Goal: Information Seeking & Learning: Find specific fact

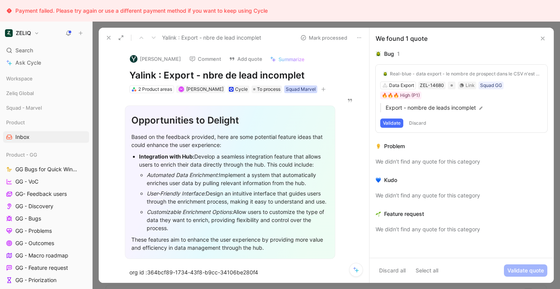
click at [292, 90] on div "Squad Marvel" at bounding box center [301, 89] width 30 height 8
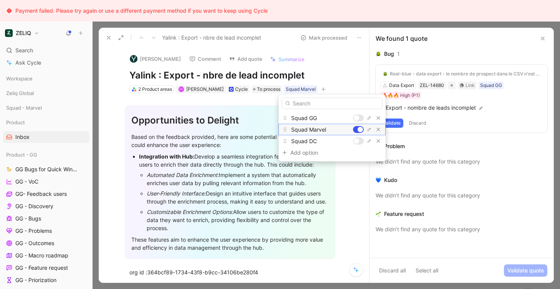
click at [356, 129] on div at bounding box center [358, 129] width 11 height 7
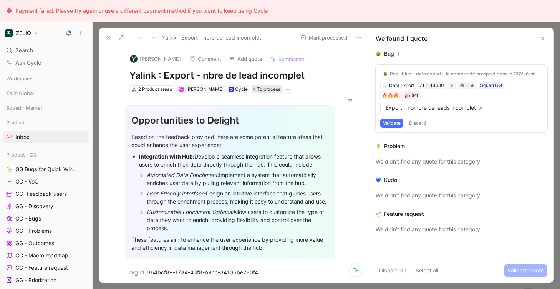
click at [257, 86] on span "To process" at bounding box center [268, 89] width 23 height 8
click at [286, 90] on icon "button" at bounding box center [288, 89] width 5 height 5
click at [543, 39] on use at bounding box center [542, 38] width 3 height 3
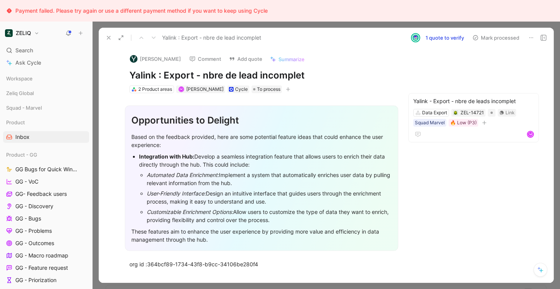
click at [284, 88] on button "button" at bounding box center [288, 89] width 8 height 8
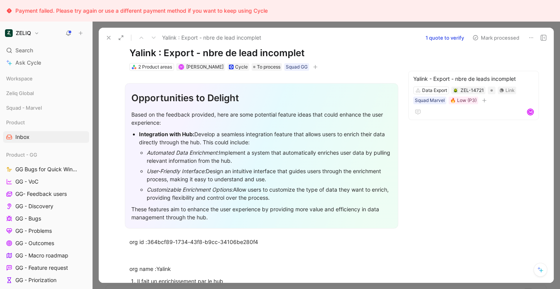
scroll to position [23, 0]
click at [549, 38] on div "Yalink : Export - nbre de lead incomplet 1 quote to verify Mark processed" at bounding box center [326, 38] width 455 height 20
click at [546, 38] on icon at bounding box center [544, 38] width 6 height 6
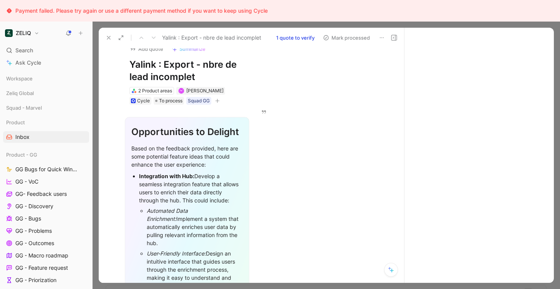
scroll to position [35, 0]
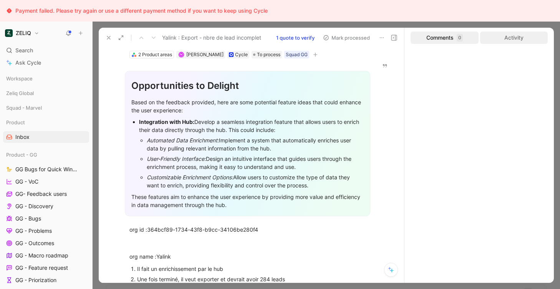
click at [500, 41] on div "Activity" at bounding box center [514, 38] width 68 height 12
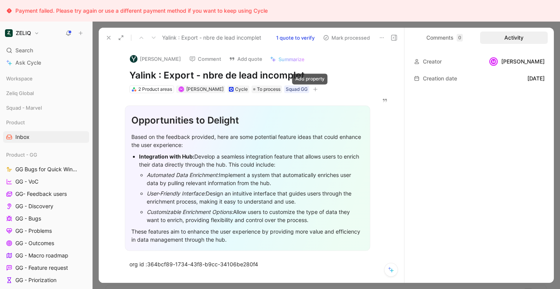
click at [313, 88] on icon "button" at bounding box center [315, 89] width 5 height 5
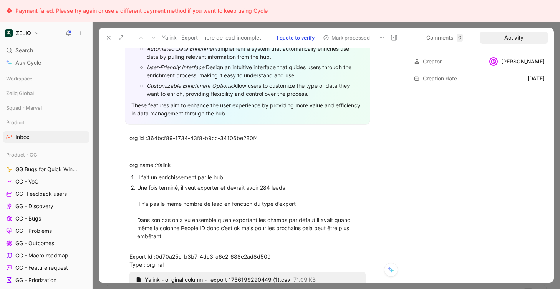
scroll to position [126, 0]
click at [243, 136] on span "364bcf89-1734-43f8-b9cc-34106be280f4" at bounding box center [202, 137] width 111 height 7
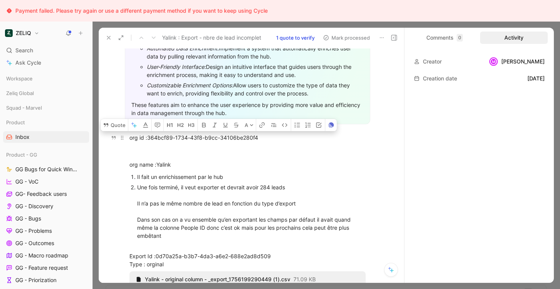
copy div "org id : 364bcf89-1734-43f8-b9cc-34106be280f4"
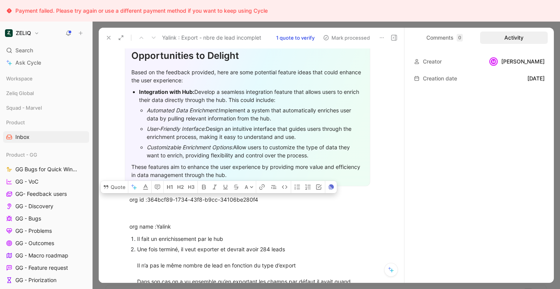
scroll to position [55, 0]
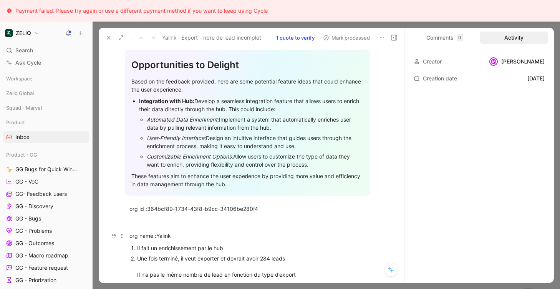
drag, startPoint x: 158, startPoint y: 233, endPoint x: 203, endPoint y: 233, distance: 45.3
click at [203, 233] on div "org name :Yalink" at bounding box center [247, 235] width 236 height 8
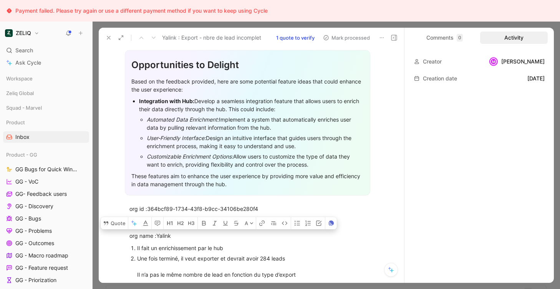
scroll to position [0, 0]
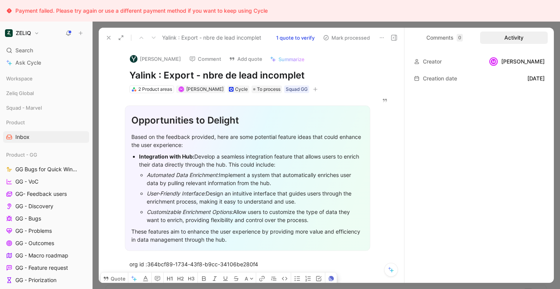
click at [165, 77] on h1 "Yalink : Export - nbre de lead incomplet" at bounding box center [247, 75] width 236 height 12
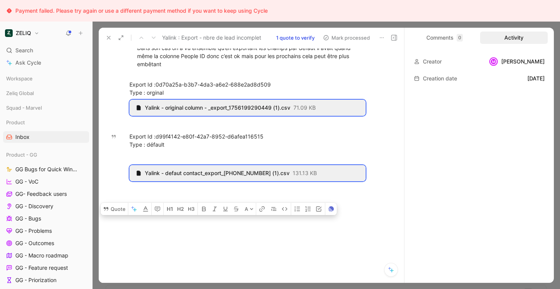
scroll to position [310, 0]
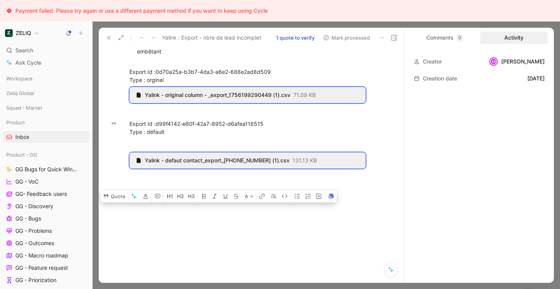
drag, startPoint x: 130, startPoint y: 127, endPoint x: 261, endPoint y: 300, distance: 216.5
click at [261, 288] on html "Payment failed. Please try again or use a different payment method if you want …" at bounding box center [280, 144] width 560 height 289
copy div "Il fait un enrichissement par le hub Une fois terminé, il veut exporter et devr…"
click at [148, 129] on div "Export Id : d99f4142-e80f-42a7-8952-d6afea116515 Type : défault" at bounding box center [247, 128] width 236 height 16
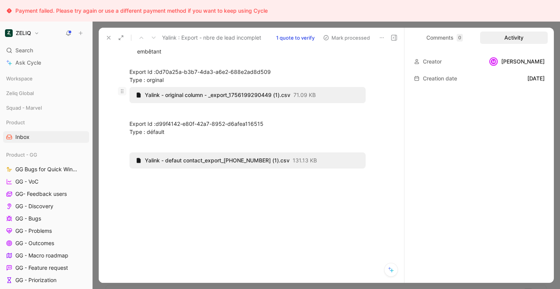
click at [124, 90] on icon at bounding box center [122, 91] width 6 height 6
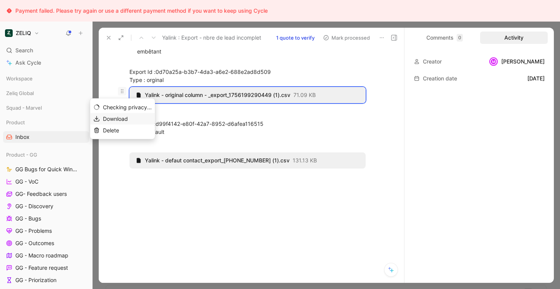
click at [121, 118] on span "Download" at bounding box center [115, 118] width 25 height 7
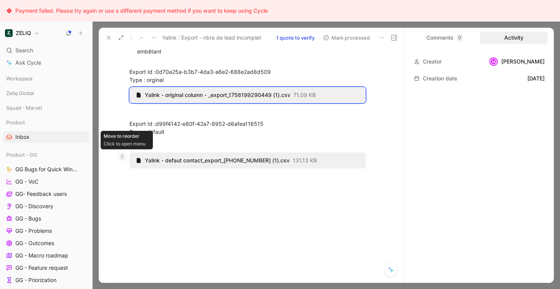
click at [122, 156] on icon at bounding box center [122, 156] width 6 height 6
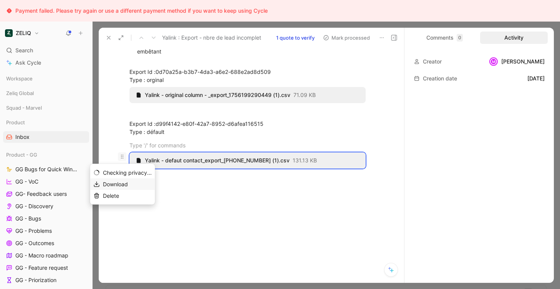
click at [125, 186] on span "Download" at bounding box center [115, 184] width 25 height 7
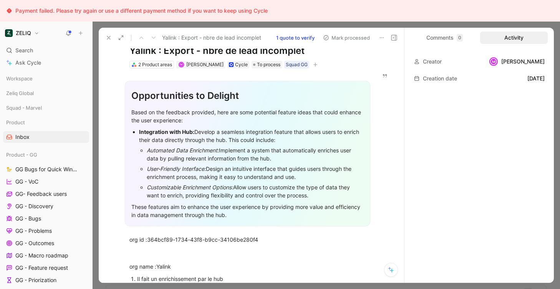
scroll to position [0, 0]
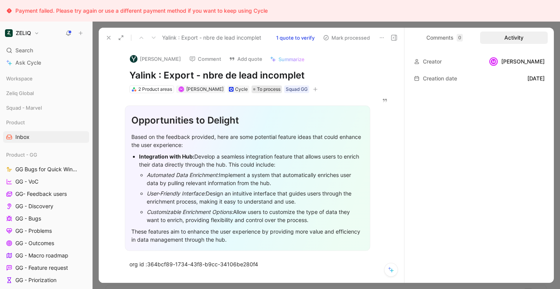
click at [259, 91] on span "To process" at bounding box center [268, 89] width 23 height 8
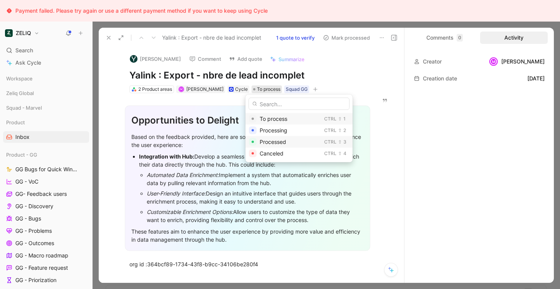
click at [274, 143] on span "Processed" at bounding box center [273, 141] width 27 height 7
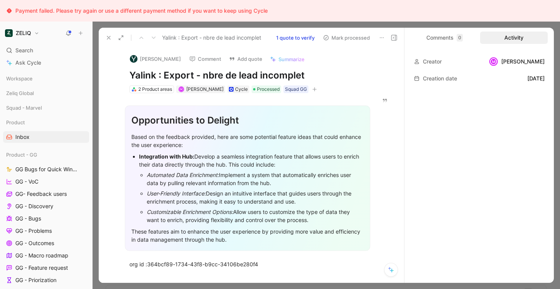
click at [393, 35] on icon at bounding box center [394, 38] width 6 height 6
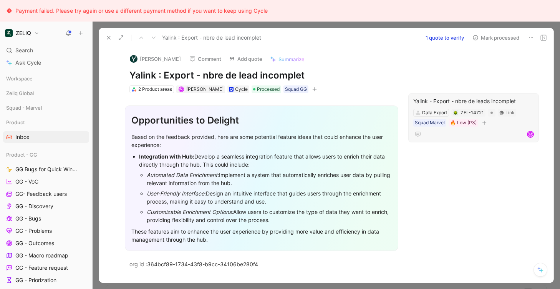
click at [449, 101] on div "Yalink - Export - nbre de leads incomplet" at bounding box center [473, 100] width 121 height 9
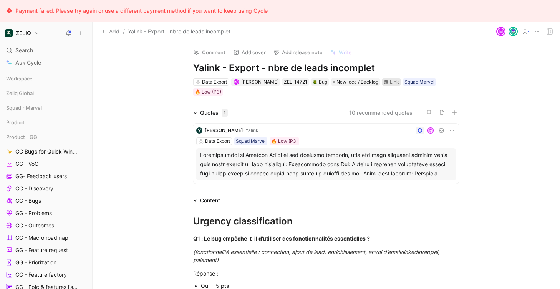
click at [390, 82] on div "Link" at bounding box center [394, 82] width 9 height 8
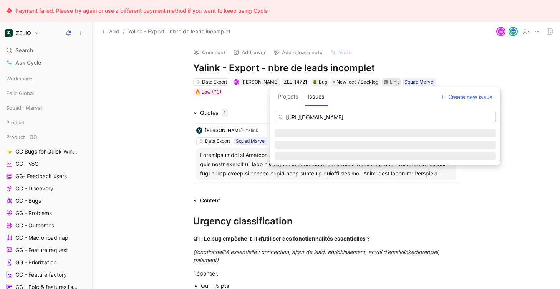
scroll to position [0, 17]
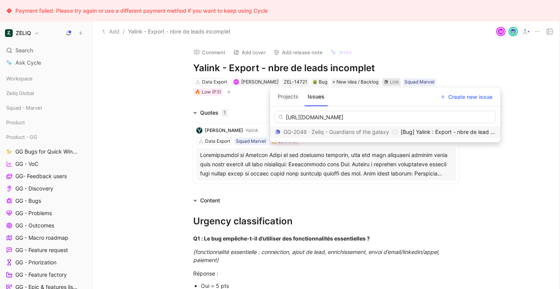
type input "[URL][DOMAIN_NAME]"
click at [374, 133] on div "GG-2048 · Zeliq - Guardians of the galaxy" at bounding box center [336, 131] width 123 height 9
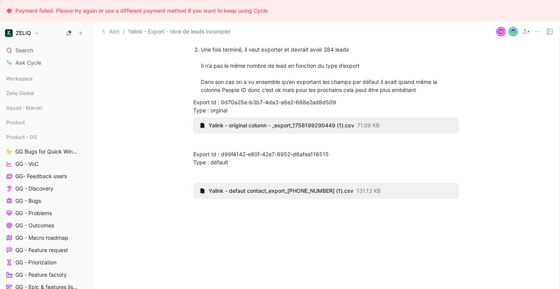
scroll to position [0, 0]
